Goal: Task Accomplishment & Management: Complete application form

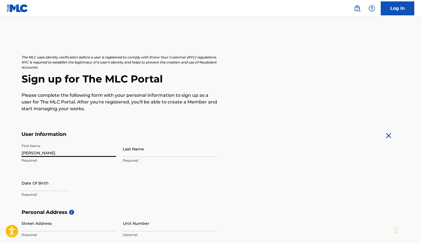
type input "[PERSON_NAME]"
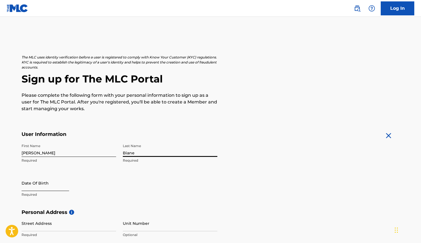
type input "Biane"
select select "8"
select select "2025"
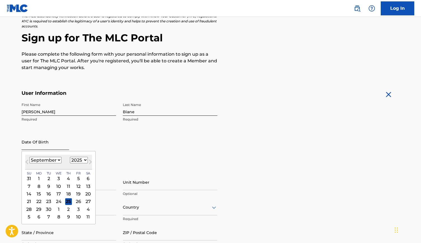
scroll to position [44, 0]
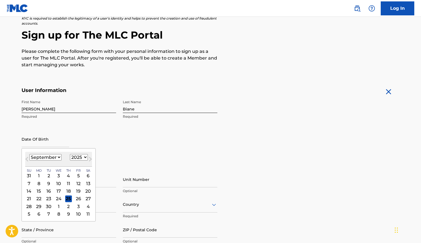
select select "5"
select select "1987"
click at [85, 174] on div "6" at bounding box center [88, 175] width 7 height 7
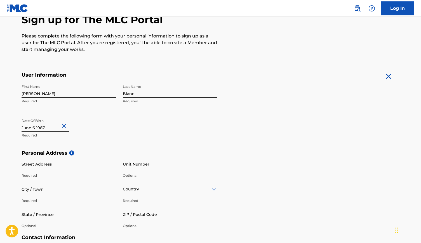
scroll to position [96, 0]
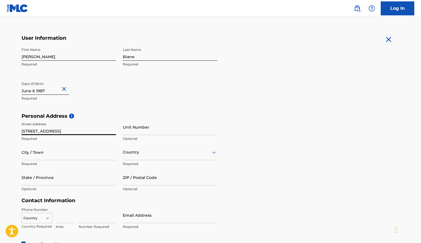
type input "[STREET_ADDRESS]"
type input "Upland"
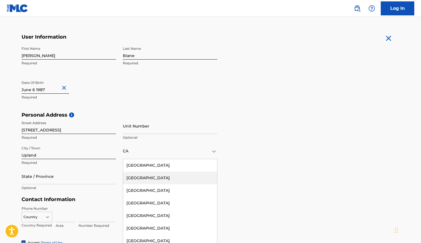
type input "U"
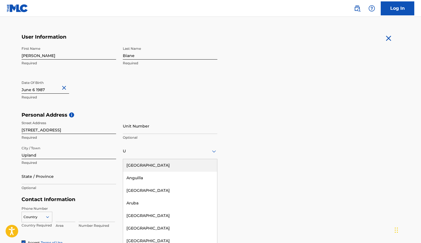
click at [191, 163] on div "[GEOGRAPHIC_DATA]" at bounding box center [170, 165] width 94 height 13
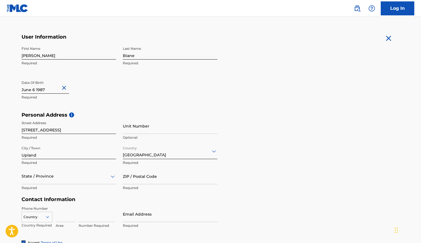
click at [57, 177] on div "State / Province" at bounding box center [69, 176] width 95 height 16
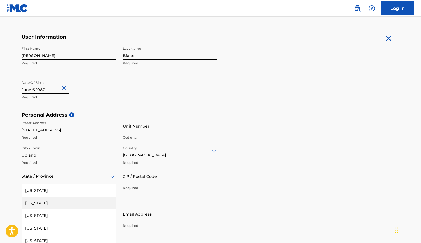
scroll to position [123, 0]
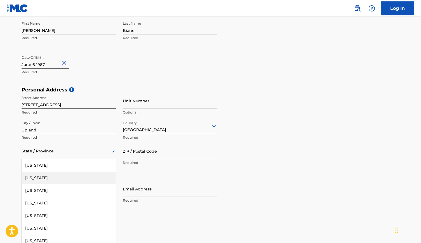
type input "C"
click at [53, 176] on div "[US_STATE]" at bounding box center [69, 178] width 94 height 13
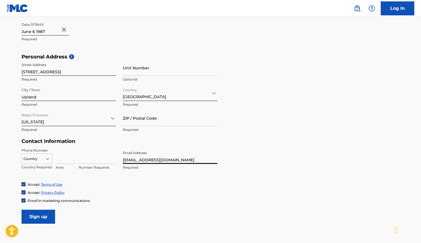
type input "[EMAIL_ADDRESS][DOMAIN_NAME]"
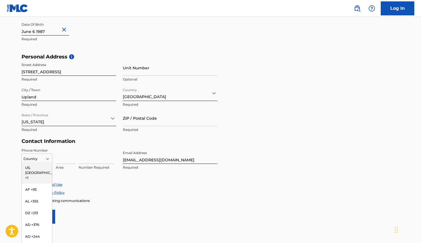
click at [43, 159] on div "US, CA +1, 1 of 216. 216 results available. Use Up and Down to choose options, …" at bounding box center [37, 158] width 31 height 8
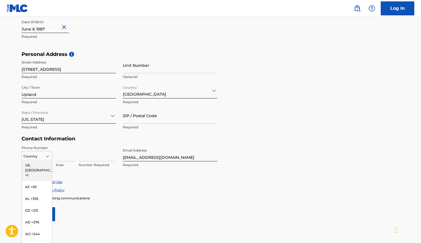
click at [42, 166] on div "US, [GEOGRAPHIC_DATA] +1" at bounding box center [37, 170] width 30 height 22
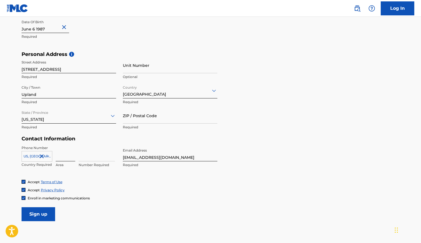
click at [62, 156] on input at bounding box center [66, 153] width 20 height 16
type input "707"
click at [111, 192] on div "Accept Terms of Use Accept Privacy Policy Enroll in marketing communications" at bounding box center [211, 190] width 378 height 21
click at [96, 158] on input "337-2676" at bounding box center [97, 153] width 36 height 16
click at [88, 156] on input "337-2676" at bounding box center [97, 153] width 36 height 16
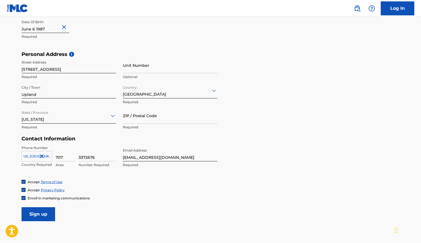
type input "3372676"
click at [166, 189] on div "Accept Privacy Policy" at bounding box center [211, 190] width 378 height 5
click at [44, 210] on input "Sign up" at bounding box center [39, 214] width 34 height 14
click at [140, 120] on input "ZIP / Postal Code" at bounding box center [170, 115] width 95 height 16
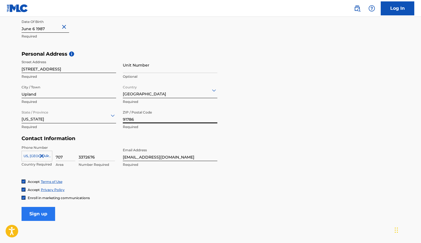
type input "91786"
click at [44, 220] on input "Sign up" at bounding box center [39, 214] width 34 height 14
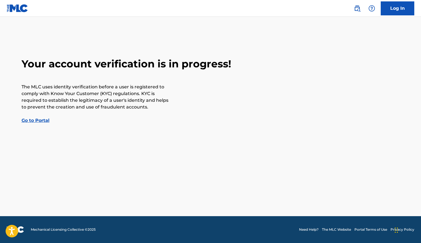
click at [42, 120] on link "Go to Portal" at bounding box center [36, 120] width 28 height 5
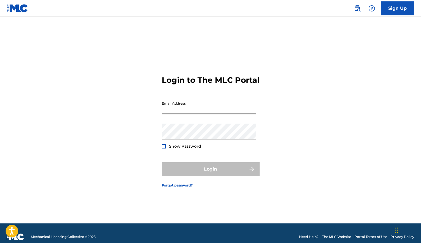
type input "[EMAIL_ADDRESS][DOMAIN_NAME]"
click at [210, 174] on button "Login" at bounding box center [211, 169] width 98 height 14
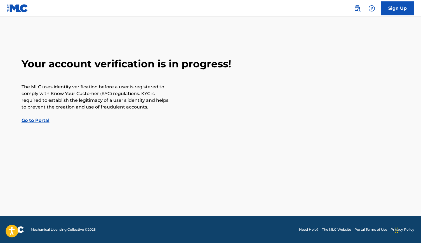
scroll to position [158, 0]
click at [392, 7] on link "Log In" at bounding box center [398, 8] width 34 height 14
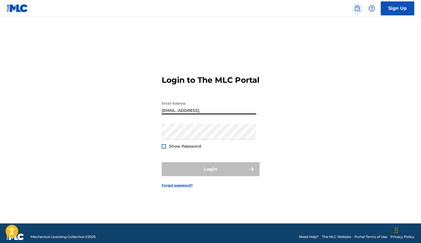
type input "kjbiane@gmail,"
click at [357, 9] on img at bounding box center [357, 8] width 7 height 7
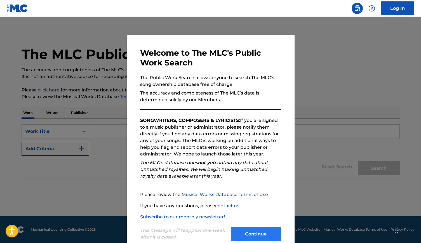
click at [255, 234] on button "Continue" at bounding box center [256, 234] width 50 height 14
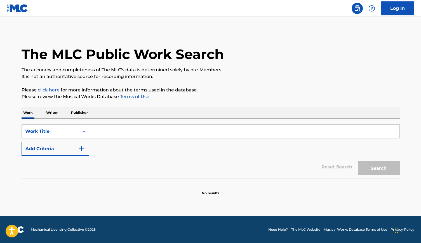
click at [15, 6] on img at bounding box center [18, 8] width 22 height 8
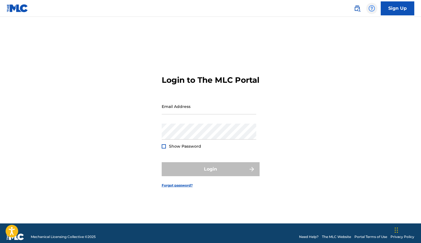
click at [374, 8] on img at bounding box center [371, 8] width 7 height 7
click at [355, 9] on img at bounding box center [357, 8] width 7 height 7
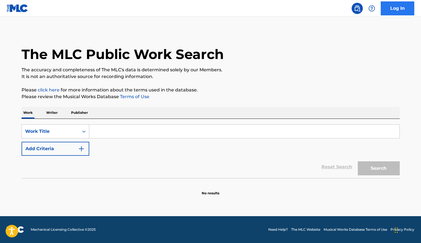
click at [404, 6] on link "Log In" at bounding box center [398, 8] width 34 height 14
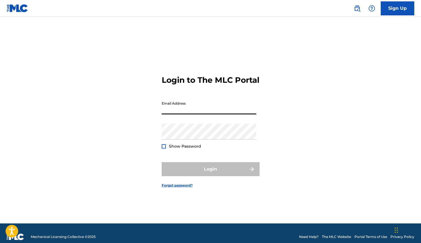
click at [151, 187] on div "Login to The MLC Portal Email Address Password Show Password Login Forgot passw…" at bounding box center [211, 127] width 392 height 193
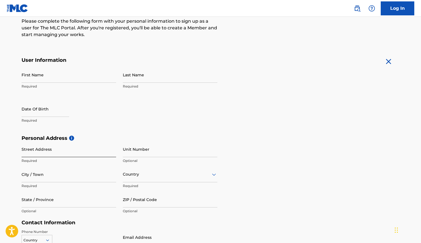
scroll to position [74, 0]
type input "[PERSON_NAME]"
type input "Biane"
select select "8"
select select "2025"
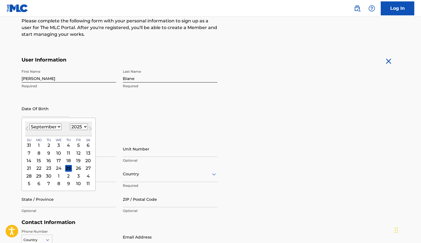
select select "5"
click at [151, 123] on div "First Name [PERSON_NAME] Required Last Name [PERSON_NAME] Required Date Of Birt…" at bounding box center [120, 101] width 196 height 68
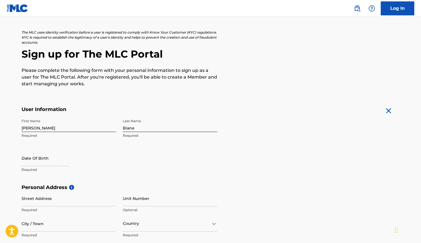
scroll to position [27, 0]
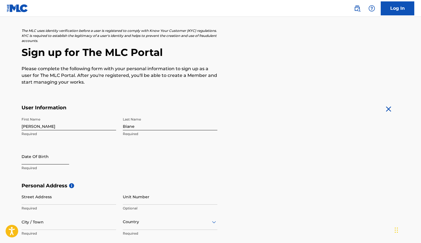
click at [67, 156] on input "text" at bounding box center [46, 157] width 48 height 16
select select "8"
select select "2025"
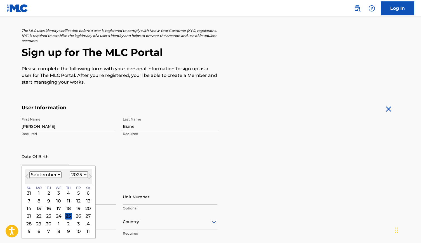
select select "5"
select select "1987"
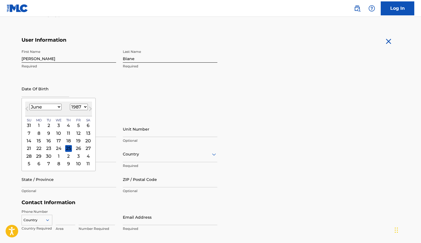
scroll to position [103, 0]
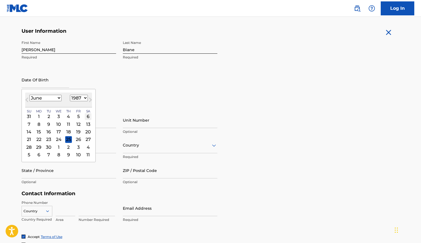
click at [85, 116] on div "6" at bounding box center [88, 116] width 7 height 7
type input "[DATE]"
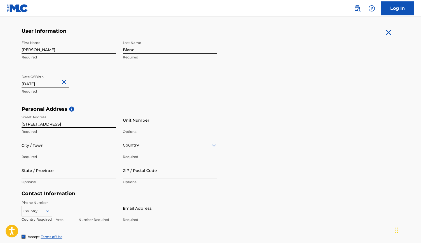
type input "[STREET_ADDRESS]"
type input "Upland"
type input "C"
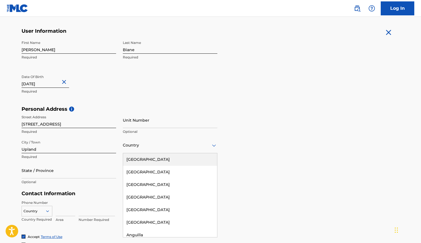
click at [140, 156] on div "[GEOGRAPHIC_DATA]" at bounding box center [170, 159] width 94 height 13
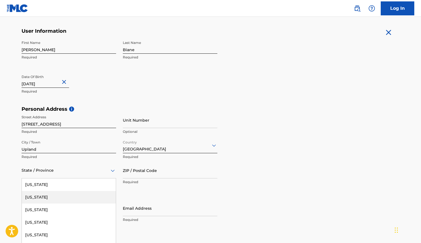
click at [68, 173] on div "[US_STATE], 2 of 57. 57 results available. Use Up and Down to choose options, p…" at bounding box center [69, 171] width 95 height 16
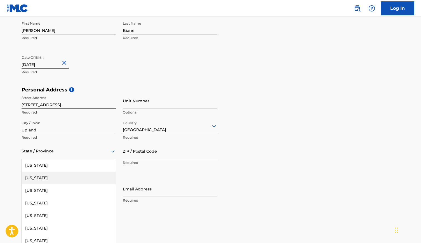
type input "C"
click at [55, 178] on div "[US_STATE]" at bounding box center [69, 178] width 94 height 13
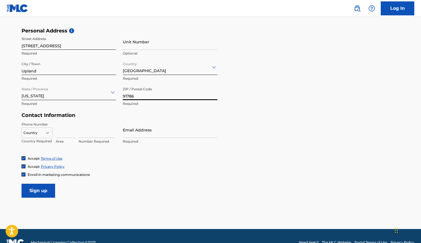
scroll to position [179, 0]
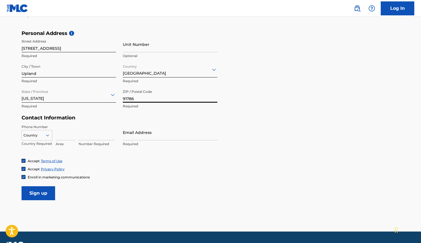
type input "91786"
click at [48, 135] on icon at bounding box center [47, 136] width 3 height 2
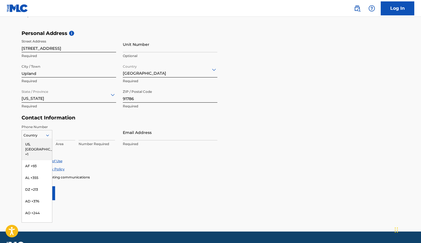
click at [43, 145] on div "US, [GEOGRAPHIC_DATA] +1" at bounding box center [37, 149] width 30 height 22
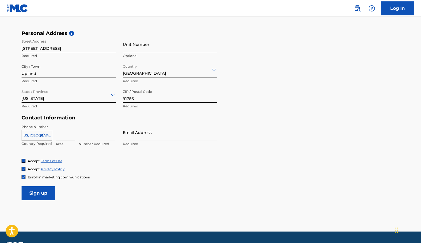
click at [65, 137] on input at bounding box center [66, 132] width 20 height 16
type input "707"
type input "3372676"
type input "K"
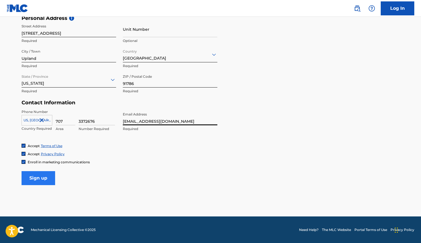
scroll to position [194, 0]
click at [42, 181] on input "Sign up" at bounding box center [39, 178] width 34 height 14
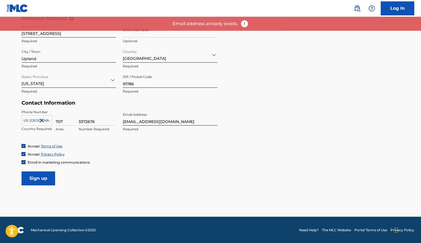
scroll to position [185, 0]
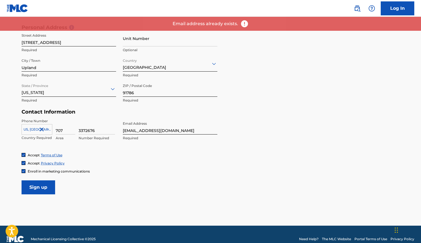
click at [164, 128] on input "[EMAIL_ADDRESS][DOMAIN_NAME]" at bounding box center [170, 127] width 95 height 16
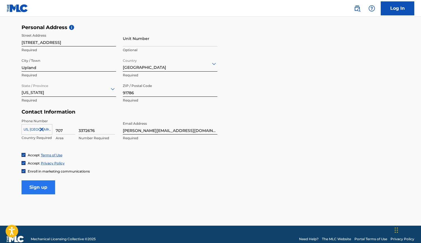
click at [36, 188] on input "Sign up" at bounding box center [39, 187] width 34 height 14
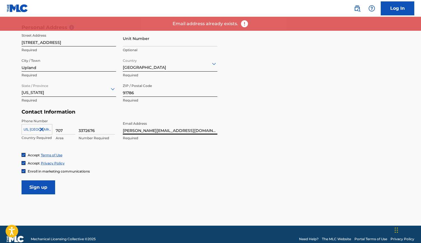
click at [163, 131] on input "[PERSON_NAME][EMAIL_ADDRESS][DOMAIN_NAME]" at bounding box center [170, 127] width 95 height 16
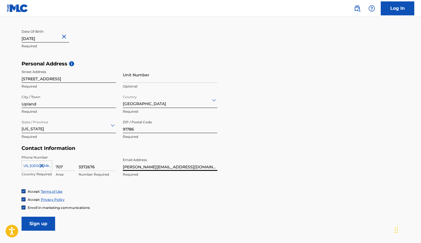
scroll to position [177, 0]
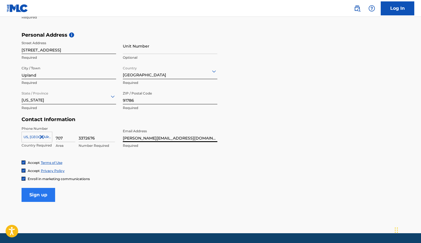
type input "[PERSON_NAME][EMAIL_ADDRESS][DOMAIN_NAME]"
click at [41, 194] on input "Sign up" at bounding box center [39, 195] width 34 height 14
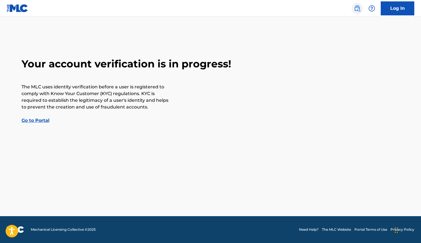
click at [357, 7] on img at bounding box center [357, 8] width 7 height 7
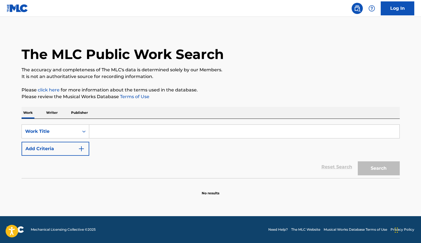
click at [14, 9] on img at bounding box center [18, 8] width 22 height 8
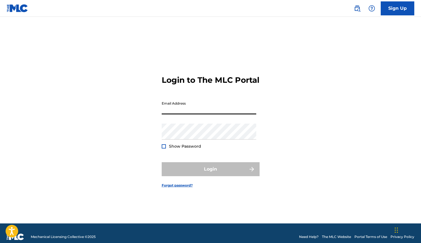
click at [142, 101] on div "Login to The MLC Portal Email Address Password Show Password Login Forgot passw…" at bounding box center [211, 127] width 392 height 193
click at [177, 114] on input "Email Address" at bounding box center [209, 106] width 95 height 16
type input "[EMAIL_ADDRESS][DOMAIN_NAME]"
click at [210, 174] on button "Login" at bounding box center [211, 169] width 98 height 14
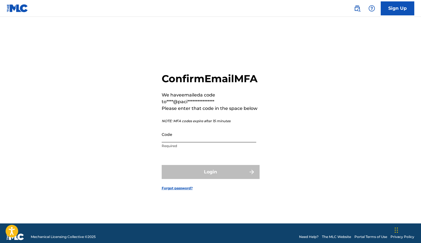
click at [200, 142] on input "Code" at bounding box center [209, 134] width 95 height 16
